Goal: Use online tool/utility

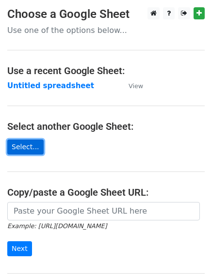
click at [24, 148] on link "Select..." at bounding box center [25, 147] width 36 height 15
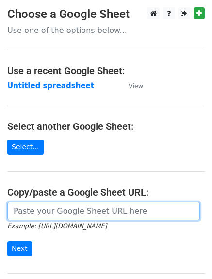
click at [60, 210] on input "url" at bounding box center [103, 211] width 193 height 18
paste input "https://docs.google.com/spreadsheets/d/1XJiN0x5aKlIFFiGKSej_LnTwYnhZmNcUCzhkJ4y…"
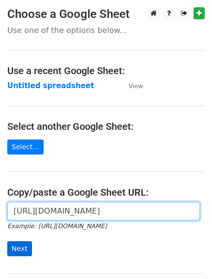
type input "https://docs.google.com/spreadsheets/d/1XJiN0x5aKlIFFiGKSej_LnTwYnhZmNcUCzhkJ4y…"
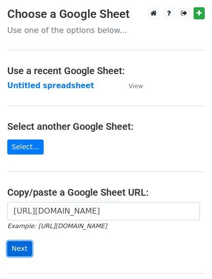
scroll to position [0, 0]
click at [16, 249] on input "Next" at bounding box center [19, 248] width 25 height 15
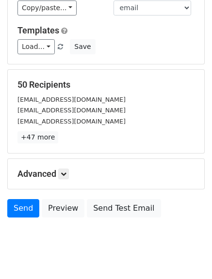
scroll to position [118, 0]
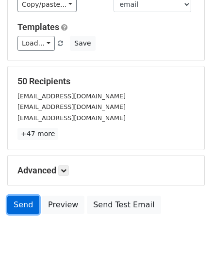
click at [24, 201] on link "Send" at bounding box center [23, 205] width 32 height 18
